Goal: Transaction & Acquisition: Purchase product/service

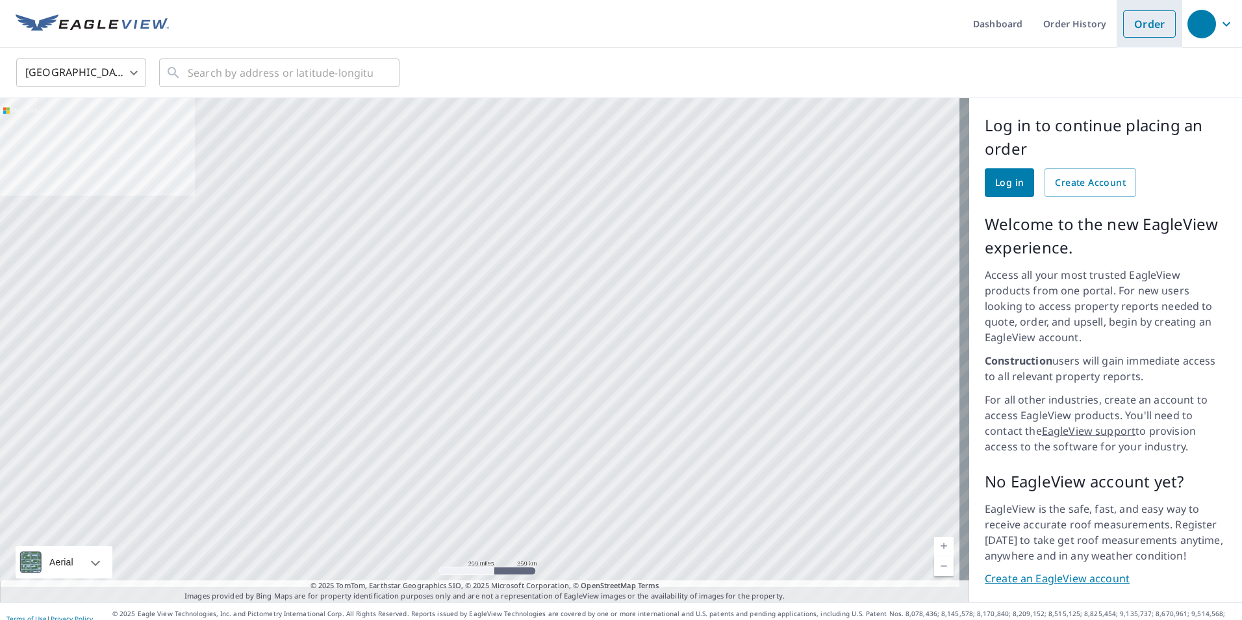
click at [1151, 21] on link "Order" at bounding box center [1149, 23] width 53 height 27
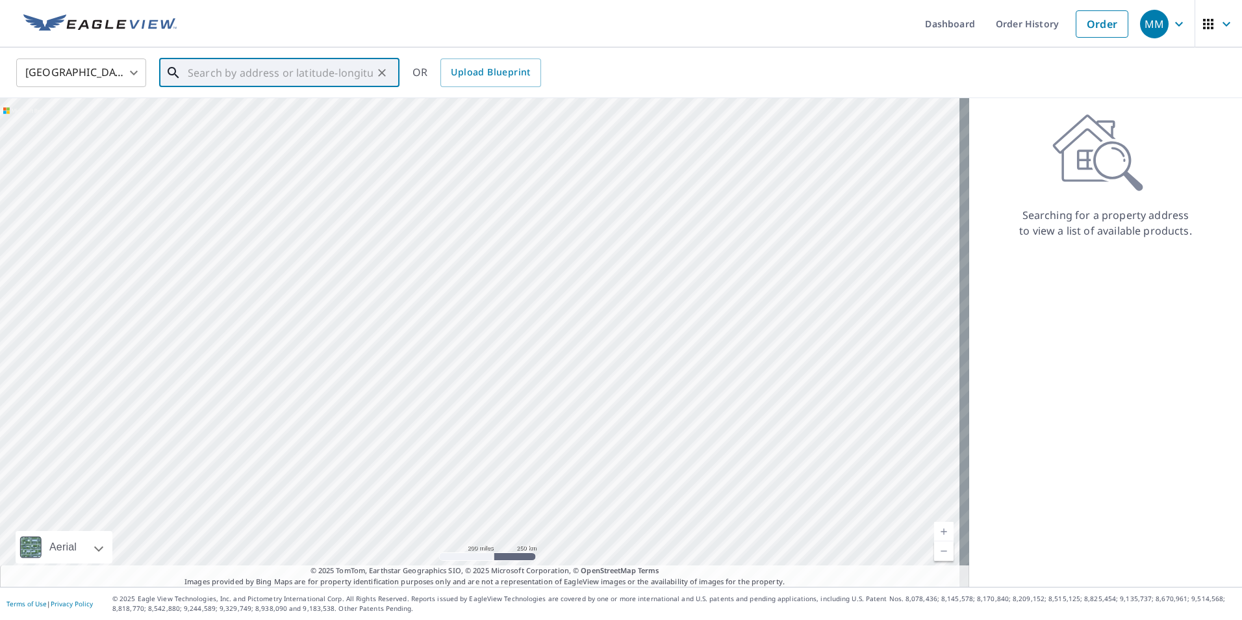
click at [202, 77] on input "text" at bounding box center [280, 73] width 185 height 36
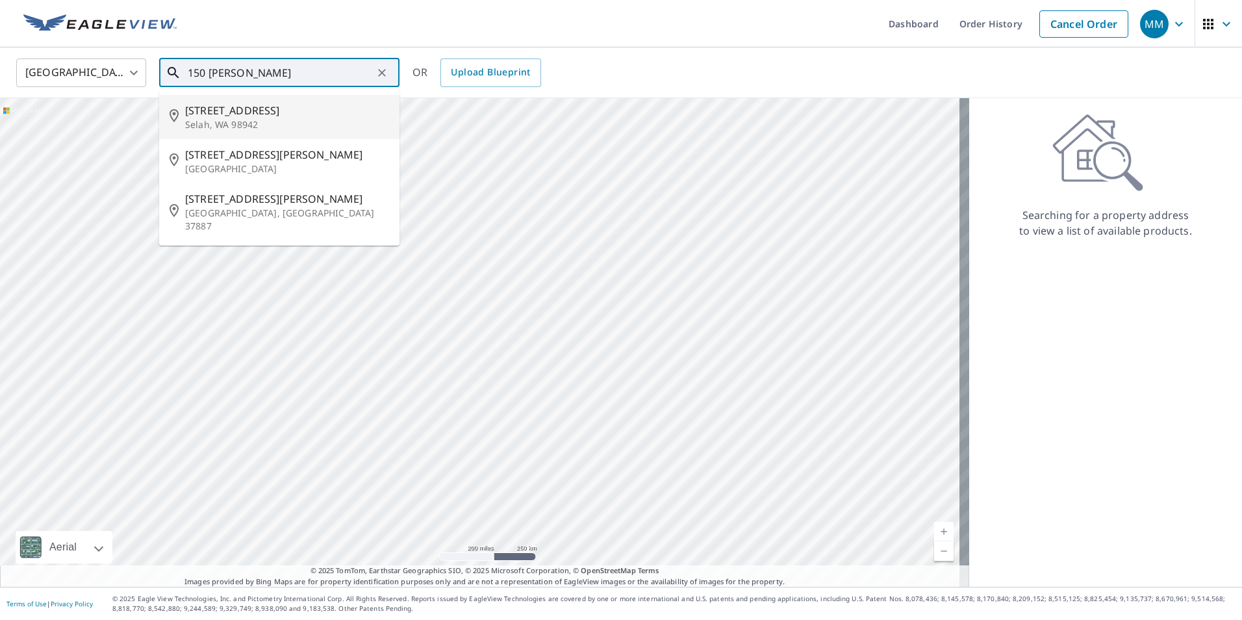
click at [218, 114] on span "[STREET_ADDRESS]" at bounding box center [287, 111] width 204 height 16
type input "[STREET_ADDRESS]"
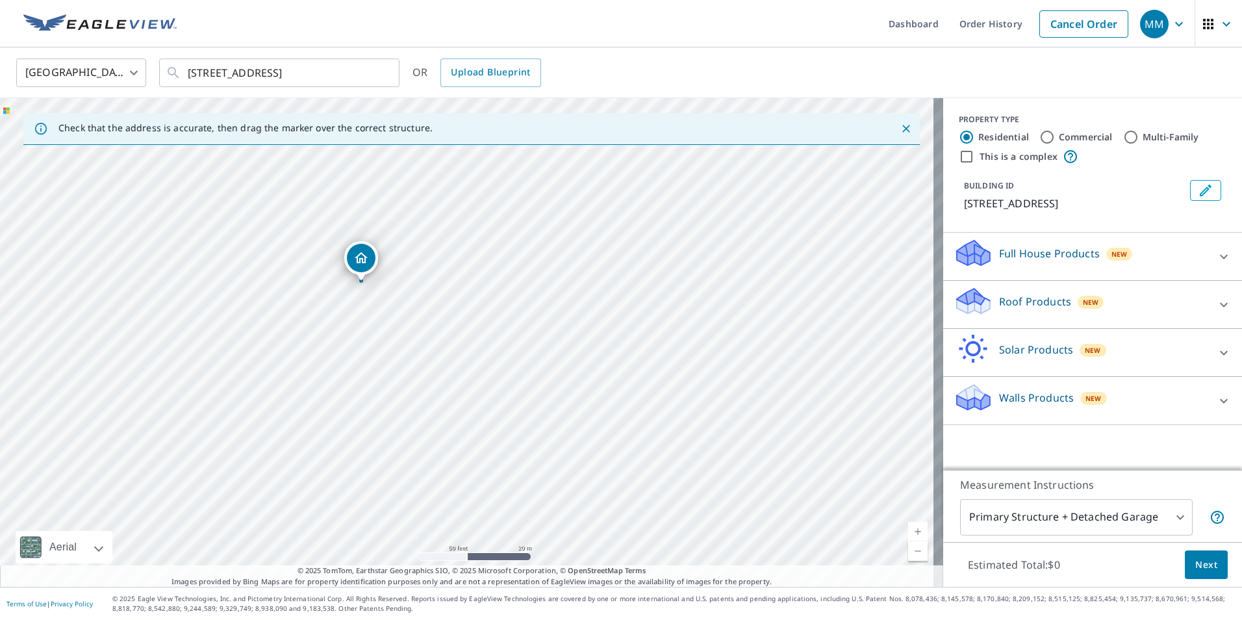
drag, startPoint x: 461, startPoint y: 322, endPoint x: 451, endPoint y: 485, distance: 164.0
click at [451, 485] on div "[STREET_ADDRESS]" at bounding box center [471, 342] width 943 height 489
click at [1216, 301] on icon at bounding box center [1224, 305] width 16 height 16
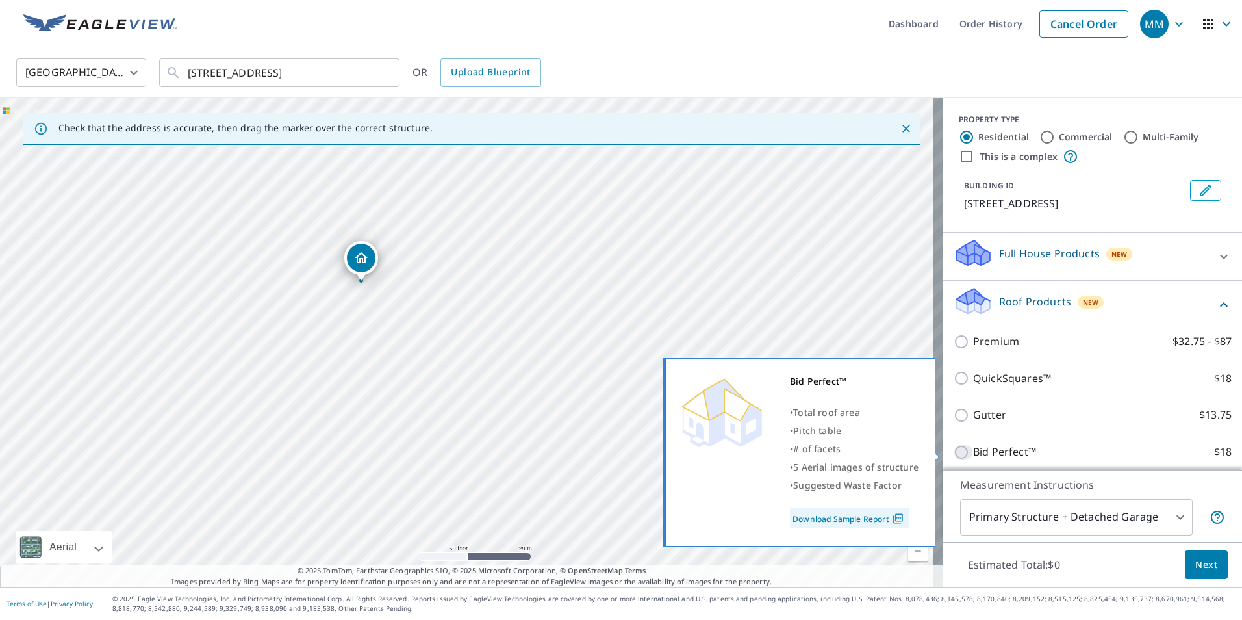
click at [954, 449] on input "Bid Perfect™ $18" at bounding box center [963, 452] width 19 height 16
checkbox input "true"
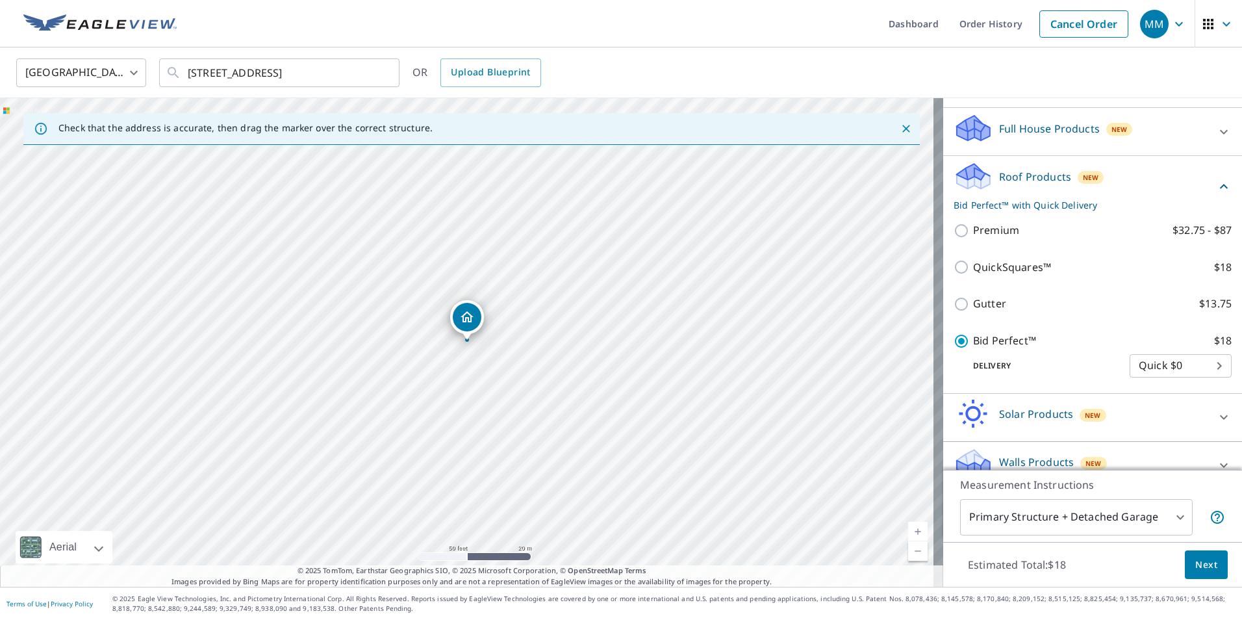
scroll to position [130, 0]
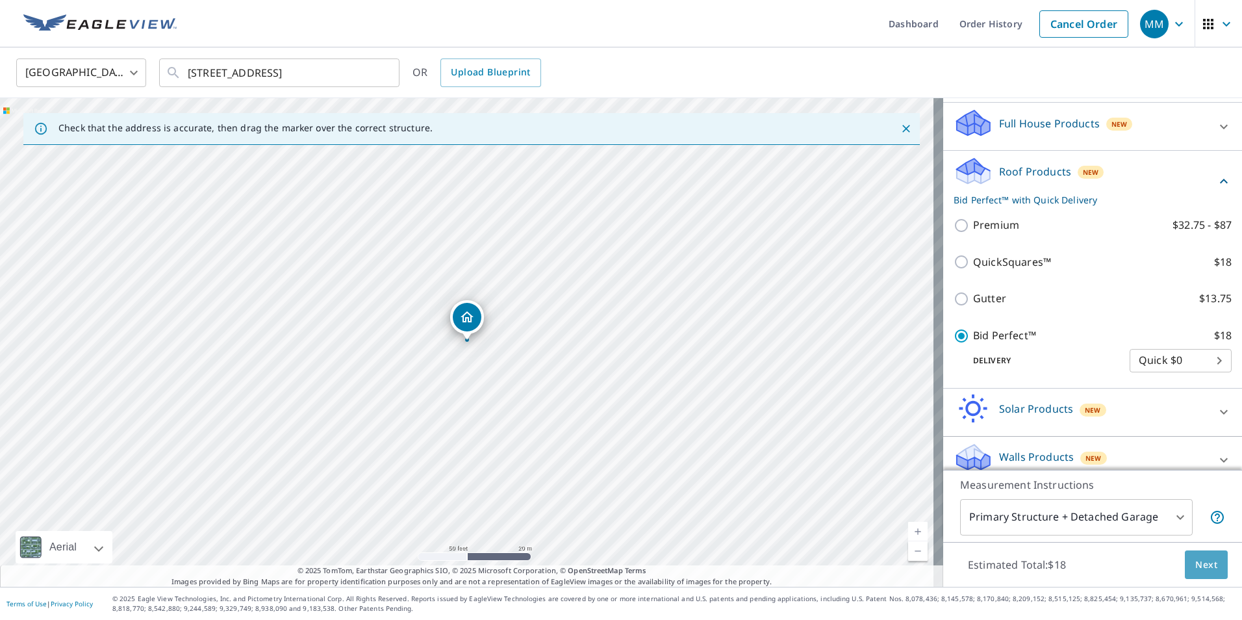
click at [1201, 565] on span "Next" at bounding box center [1207, 565] width 22 height 16
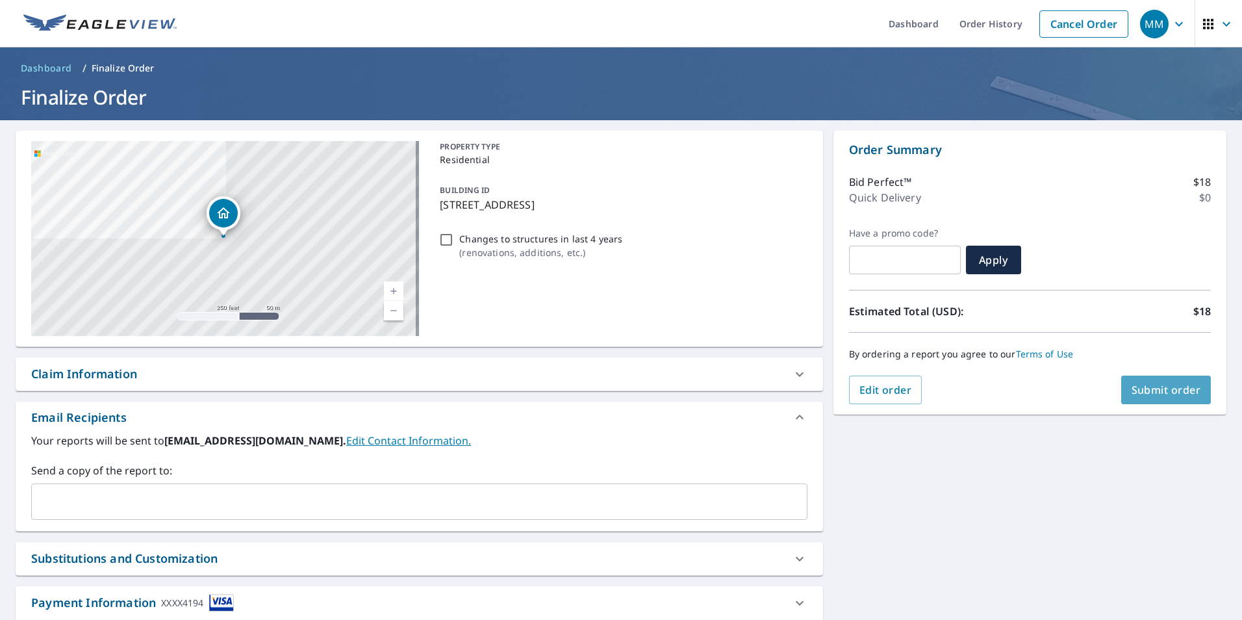
click at [1147, 393] on span "Submit order" at bounding box center [1167, 390] width 70 height 14
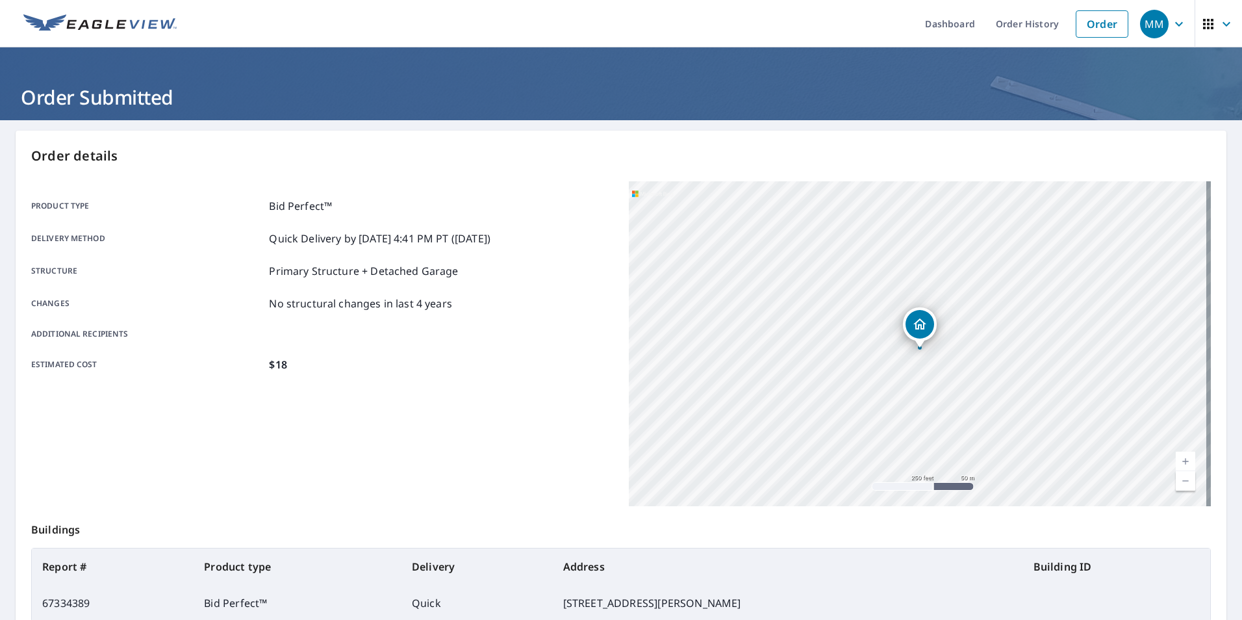
drag, startPoint x: 539, startPoint y: 420, endPoint x: 524, endPoint y: 461, distance: 43.4
click at [524, 461] on div "Product type Bid Perfect™ Delivery method Quick Delivery by [DATE] 4:41 PM PT (…" at bounding box center [322, 343] width 582 height 325
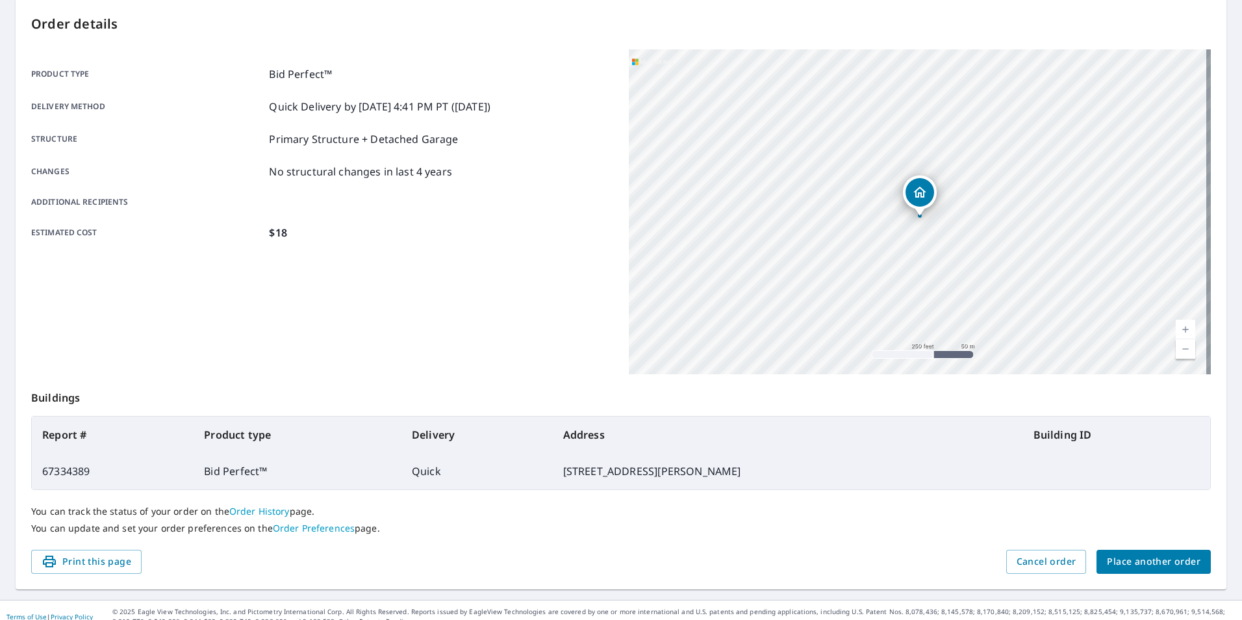
scroll to position [145, 0]
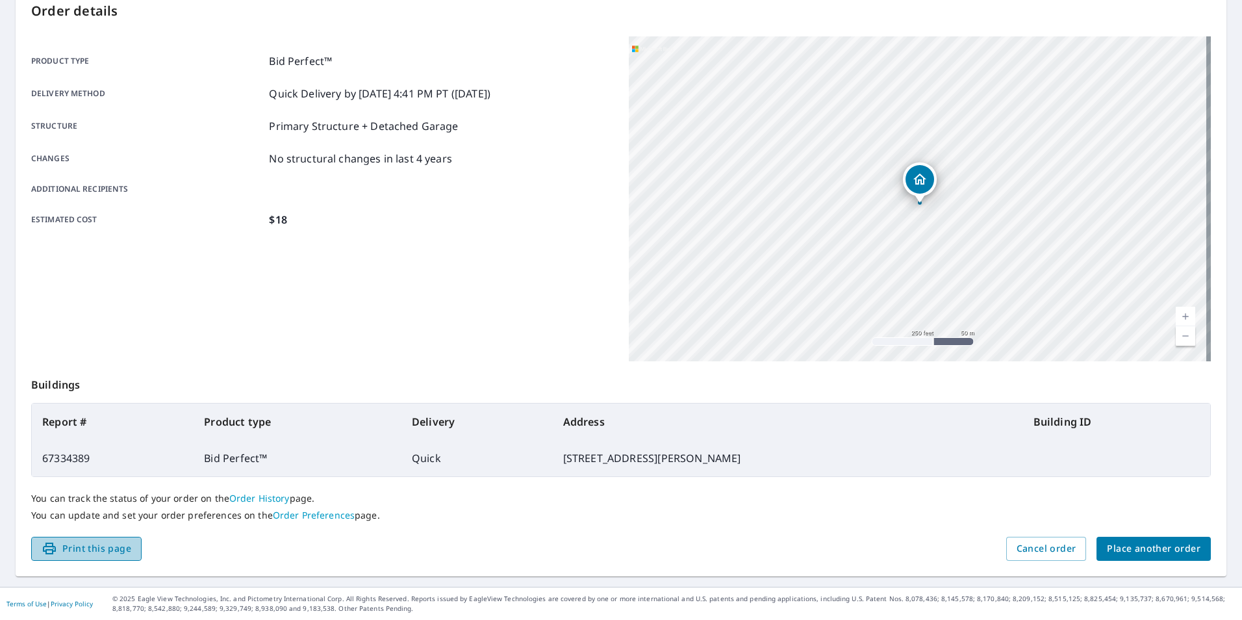
click at [88, 546] on span "Print this page" at bounding box center [87, 549] width 90 height 16
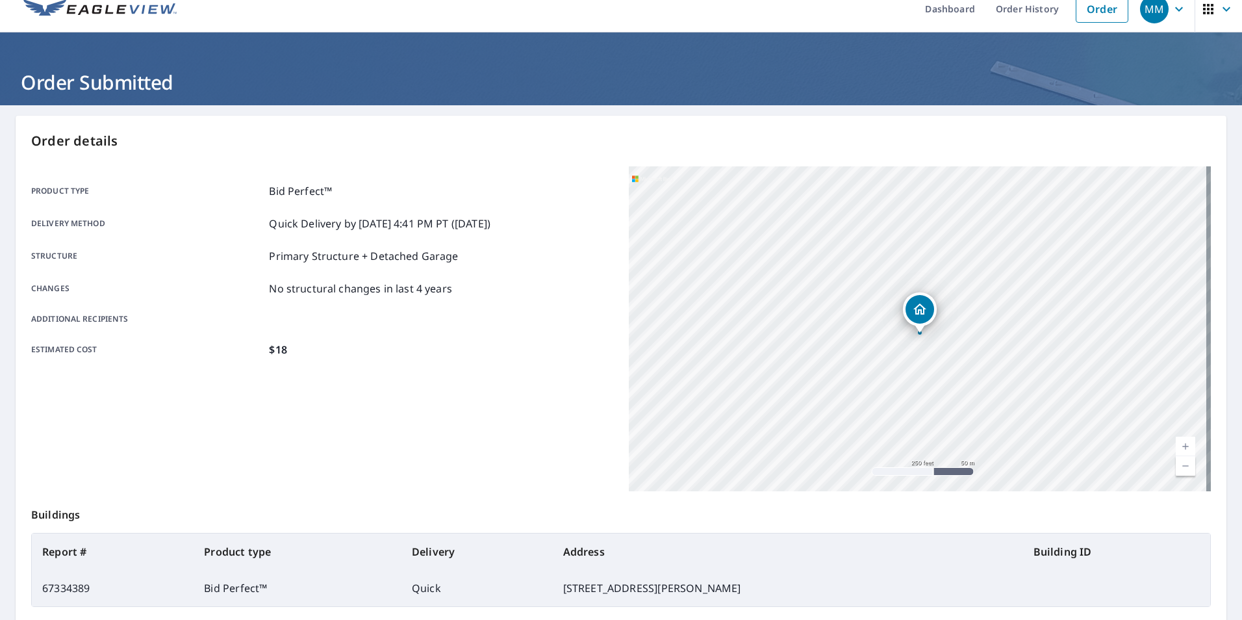
scroll to position [80, 0]
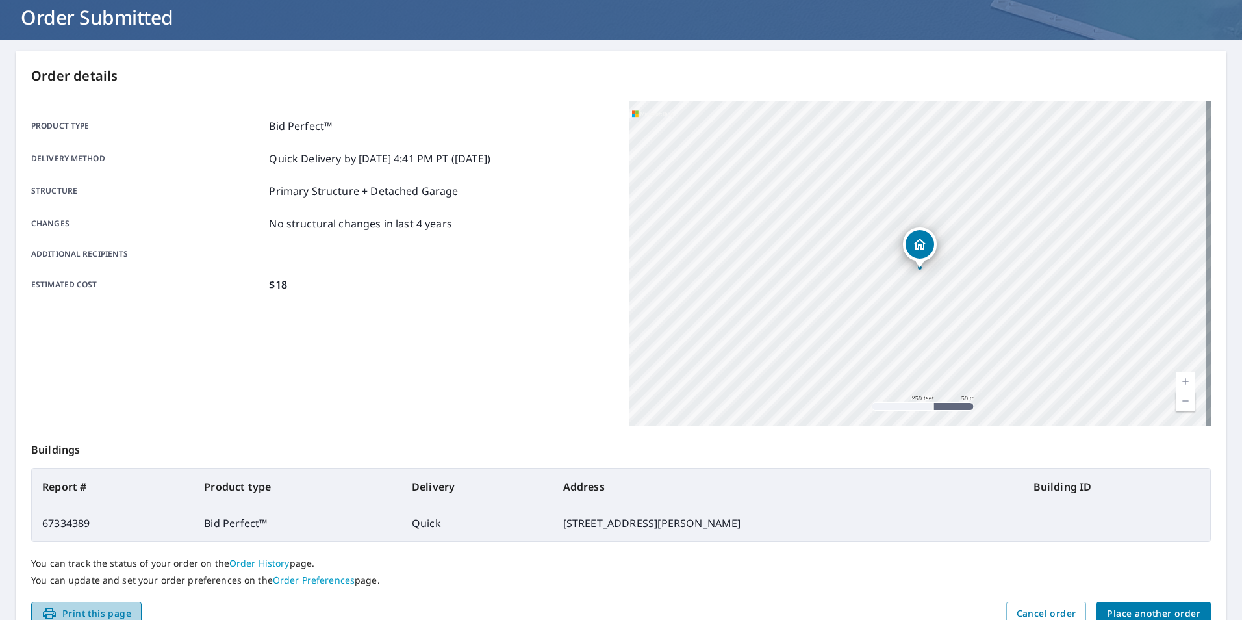
click at [116, 609] on span "Print this page" at bounding box center [87, 614] width 90 height 16
